Goal: Check status: Check status

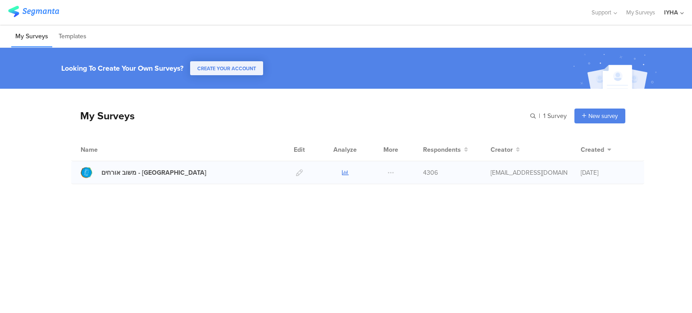
click at [343, 173] on icon at bounding box center [345, 172] width 7 height 7
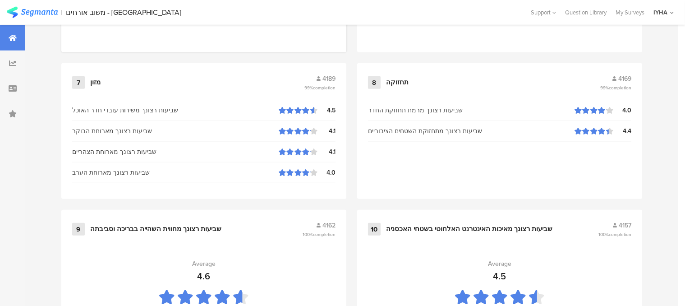
scroll to position [1013, 0]
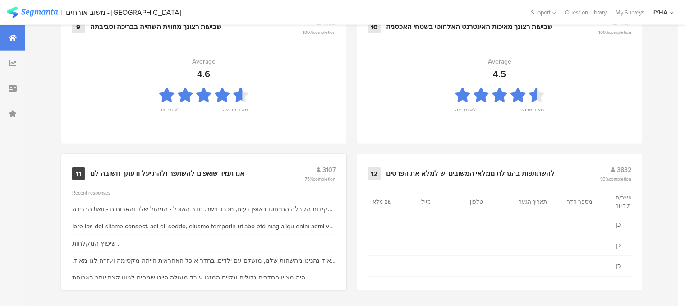
click at [160, 171] on div "אנו תמיד שואפים להשתפר ולהתייעל ודעתך חשובה לנו" at bounding box center [167, 173] width 154 height 9
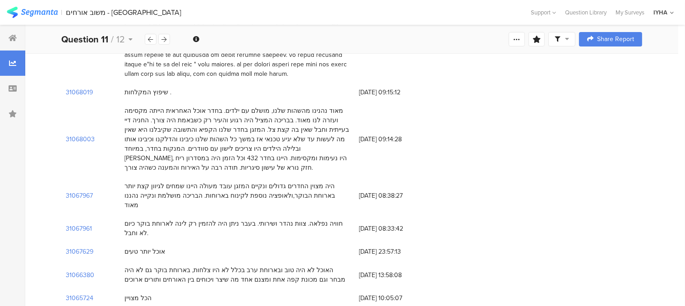
scroll to position [225, 0]
click at [89, 87] on section "31068019" at bounding box center [79, 91] width 27 height 9
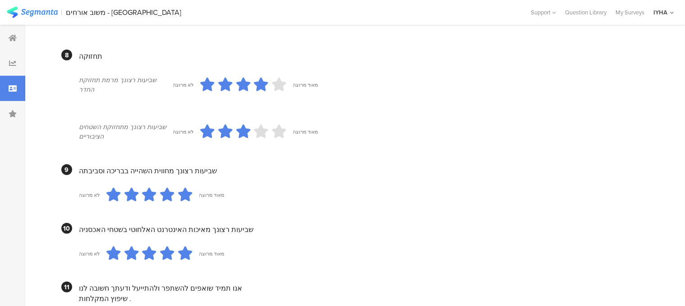
scroll to position [856, 0]
